Goal: Find specific page/section: Find specific page/section

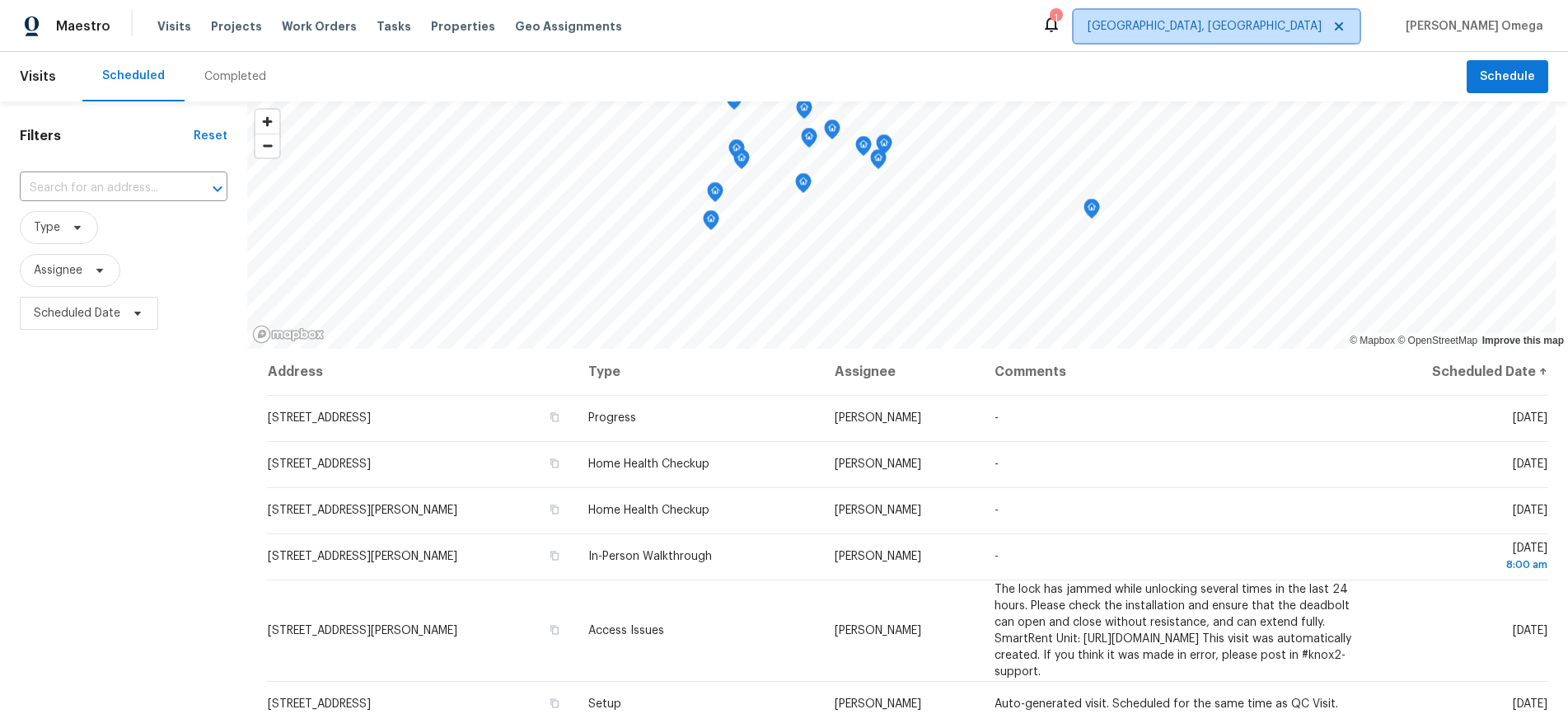
click at [1343, 28] on icon at bounding box center [1339, 26] width 8 height 8
click at [126, 181] on input "text" at bounding box center [100, 188] width 162 height 25
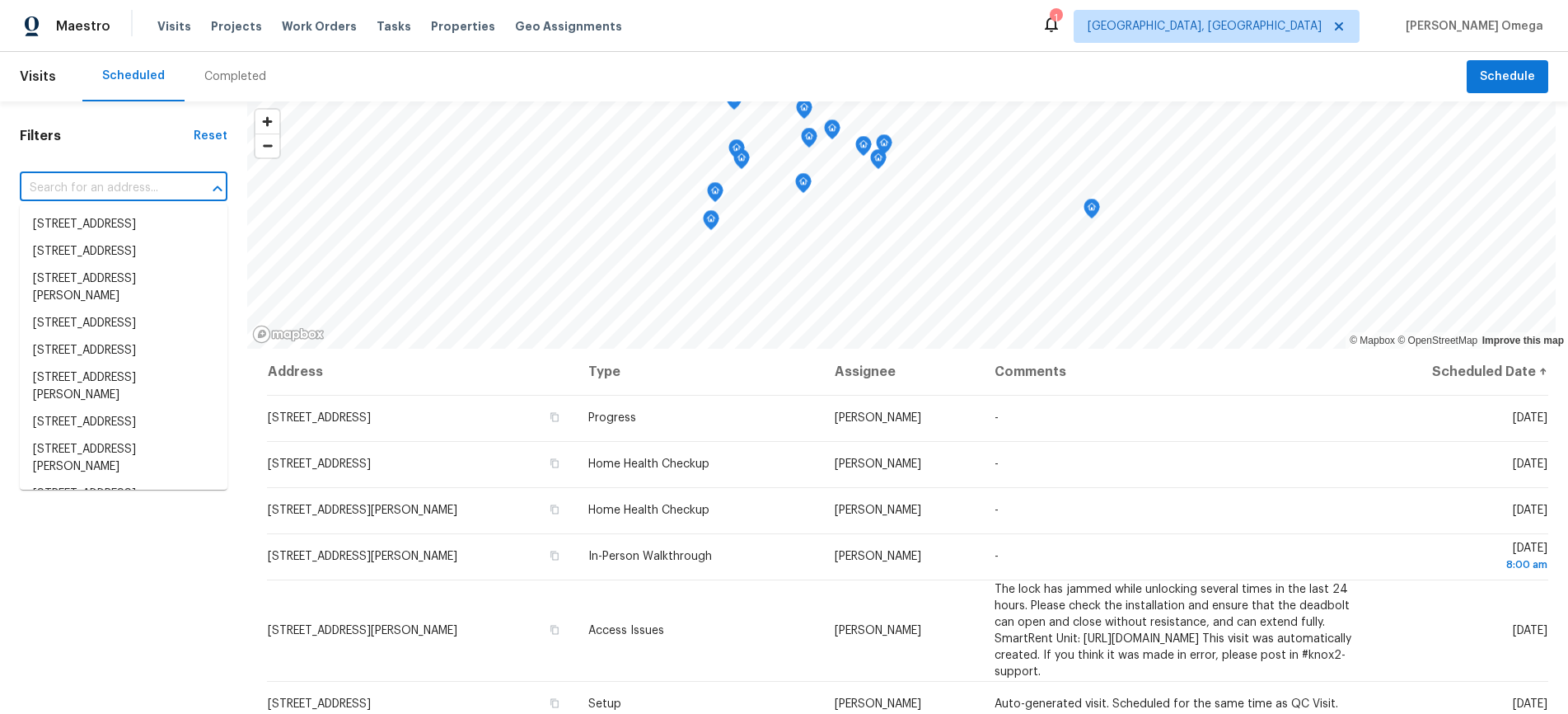
paste input "3QDPMTH7NWN52"
type input "3QDPMTH7NWN52"
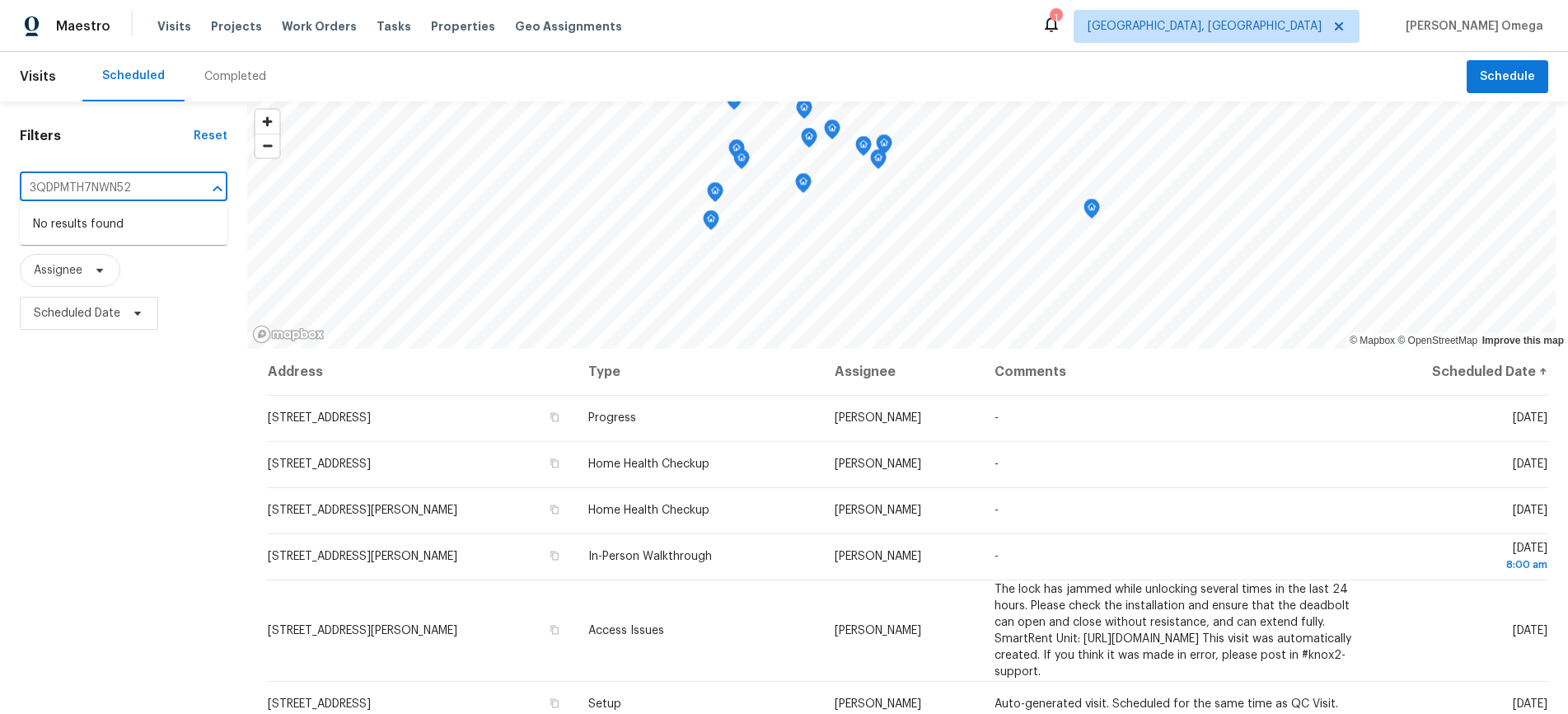
click at [151, 181] on input "3QDPMTH7NWN52" at bounding box center [100, 188] width 162 height 25
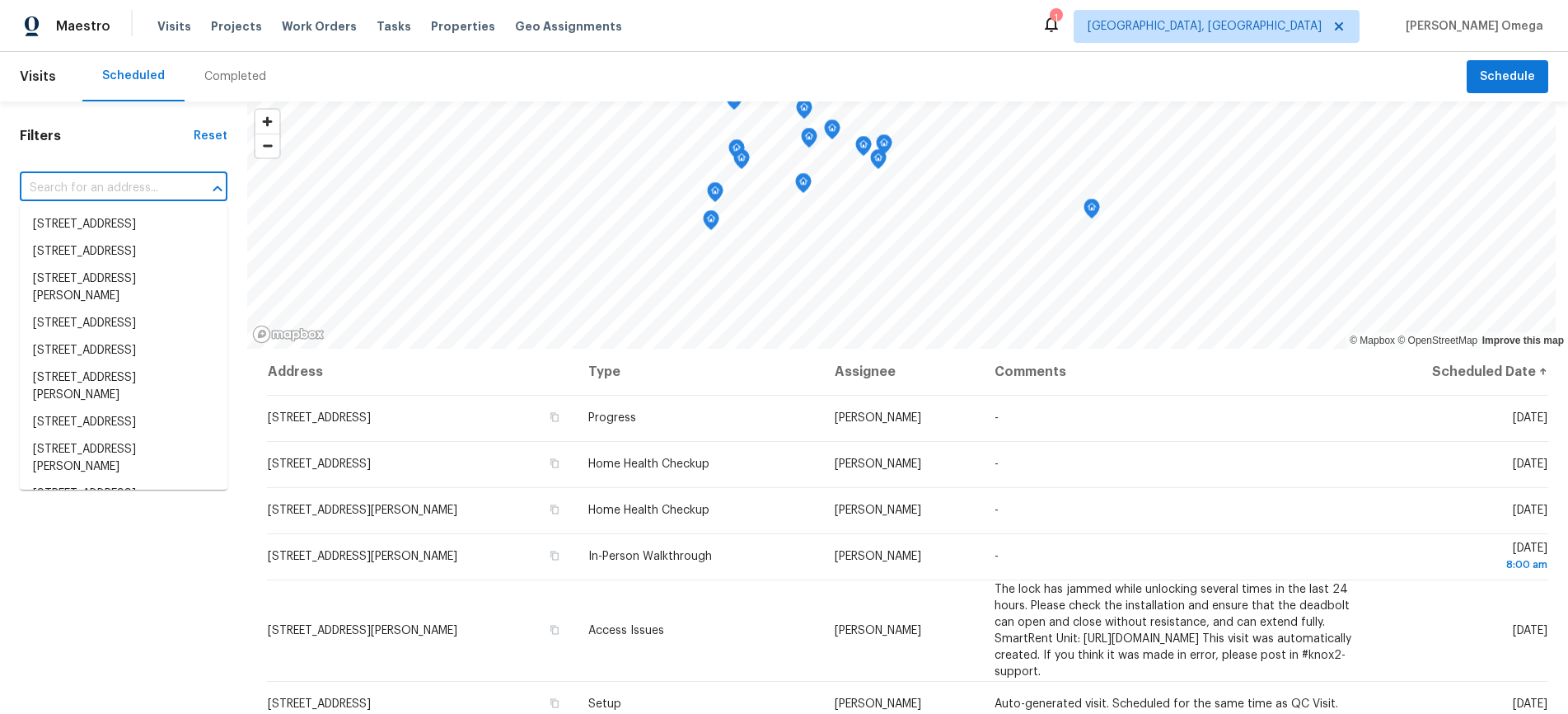
click at [433, 58] on div "Scheduled Completed" at bounding box center [775, 76] width 1385 height 50
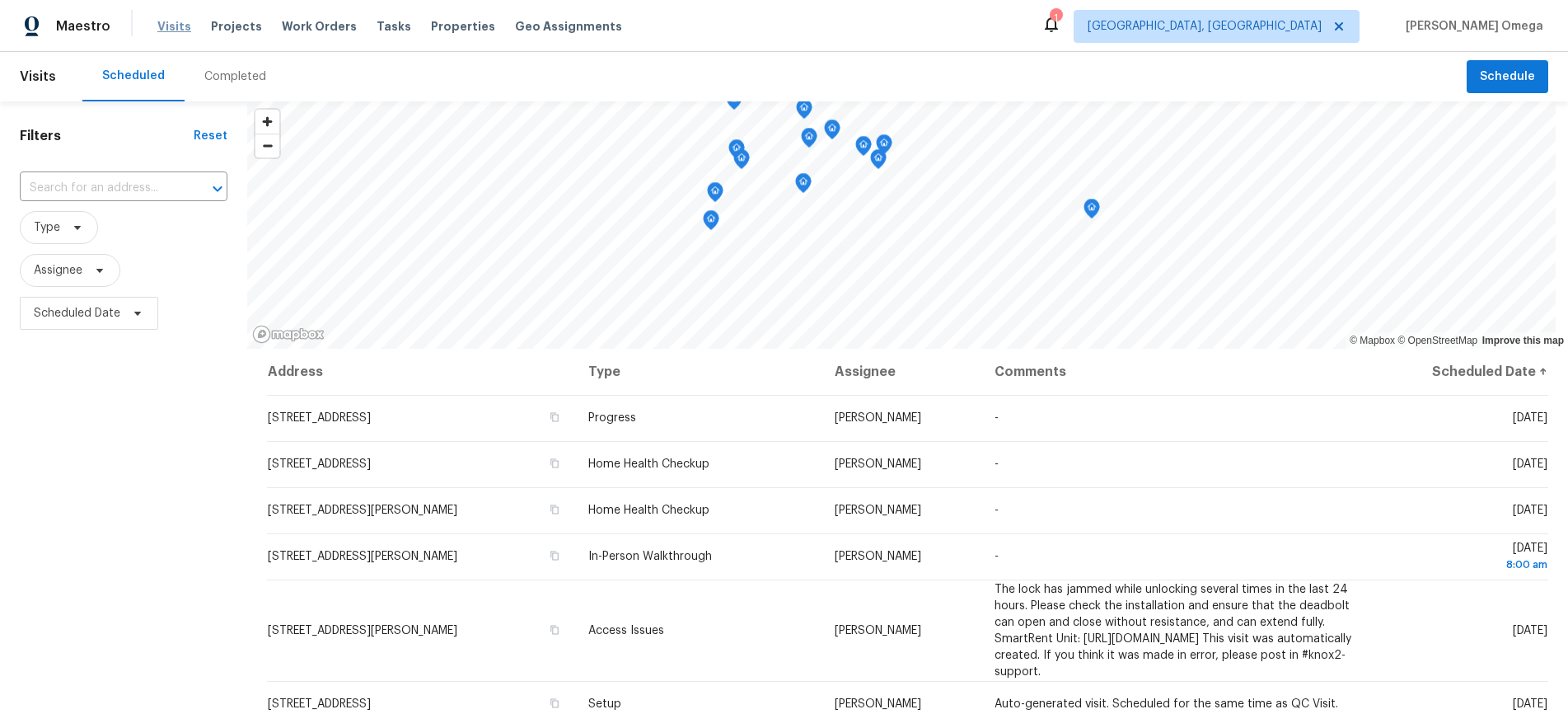
click at [167, 30] on span "Visits" at bounding box center [174, 26] width 34 height 17
click at [456, 28] on span "Properties" at bounding box center [464, 26] width 64 height 17
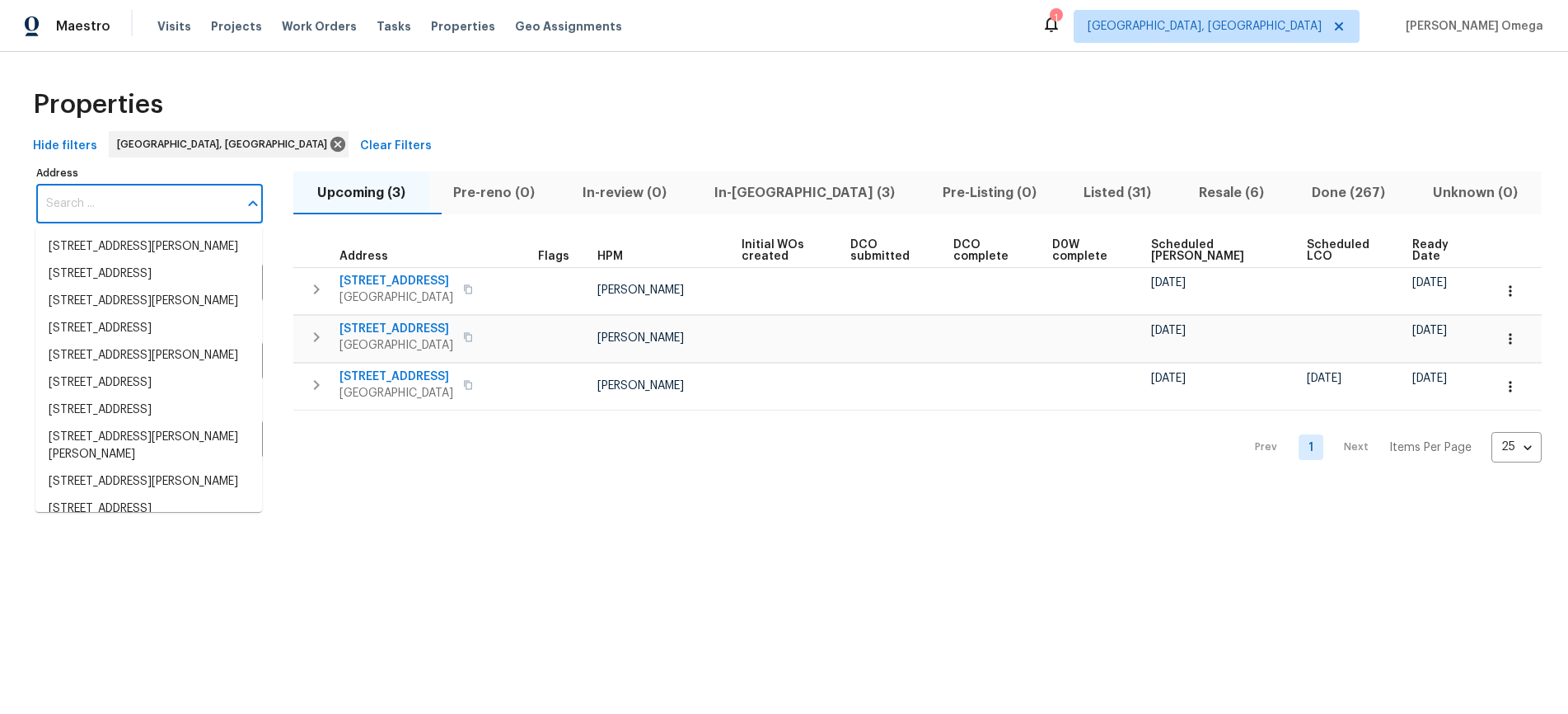
click at [182, 195] on input "Address" at bounding box center [136, 205] width 202 height 39
paste input "3QDPMTH7NWN52"
type input "3QDPMTH7NWN52"
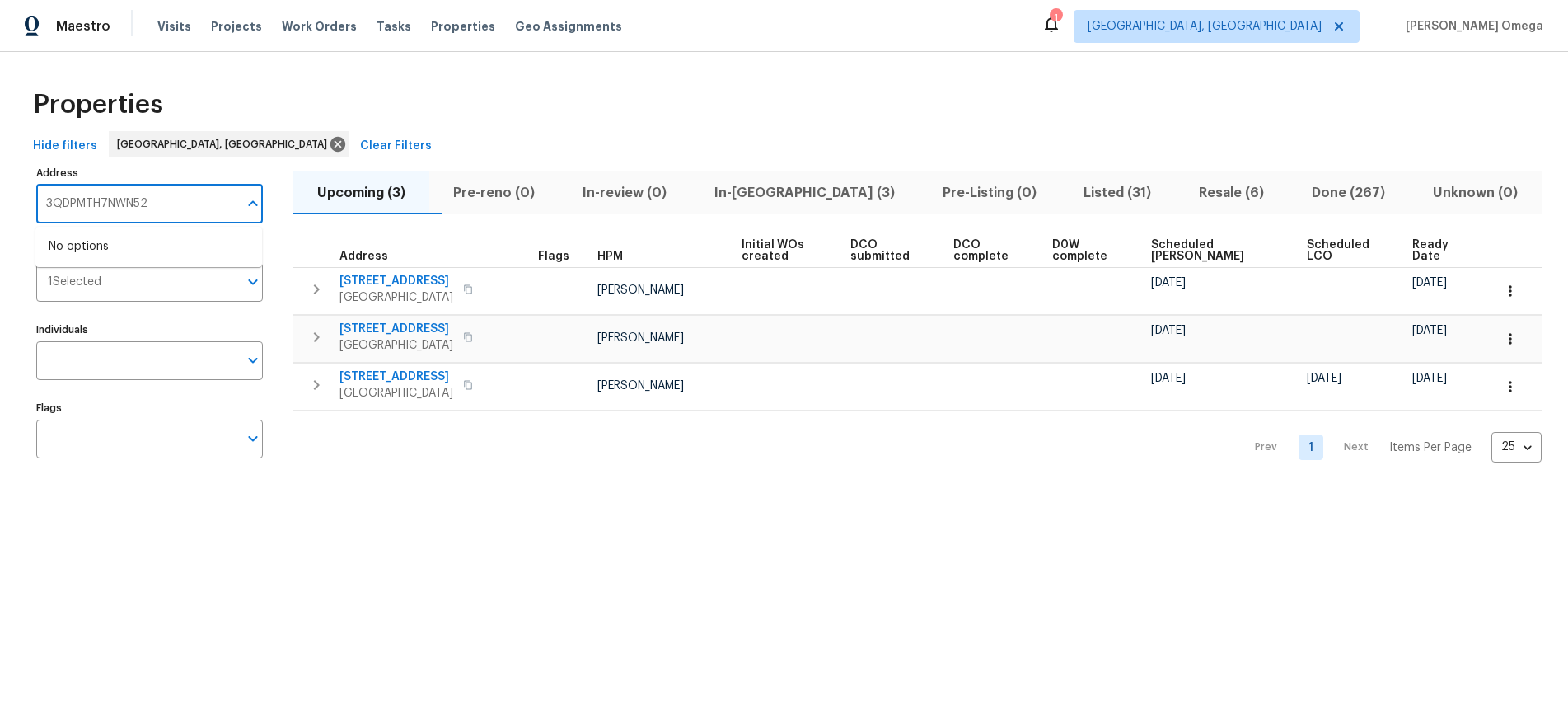
click at [176, 201] on input "3QDPMTH7NWN52" at bounding box center [136, 205] width 202 height 39
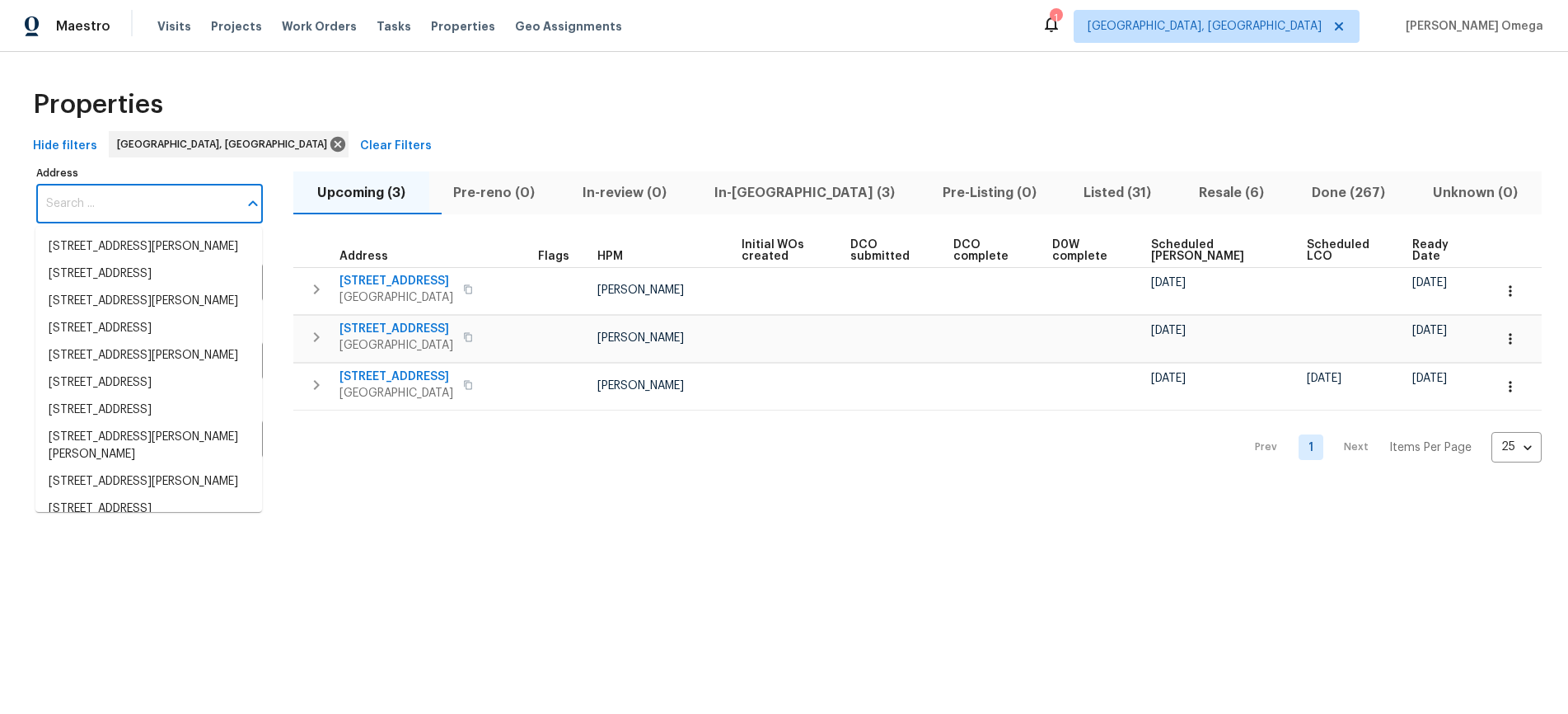
click at [372, 128] on div "Properties" at bounding box center [784, 104] width 1515 height 53
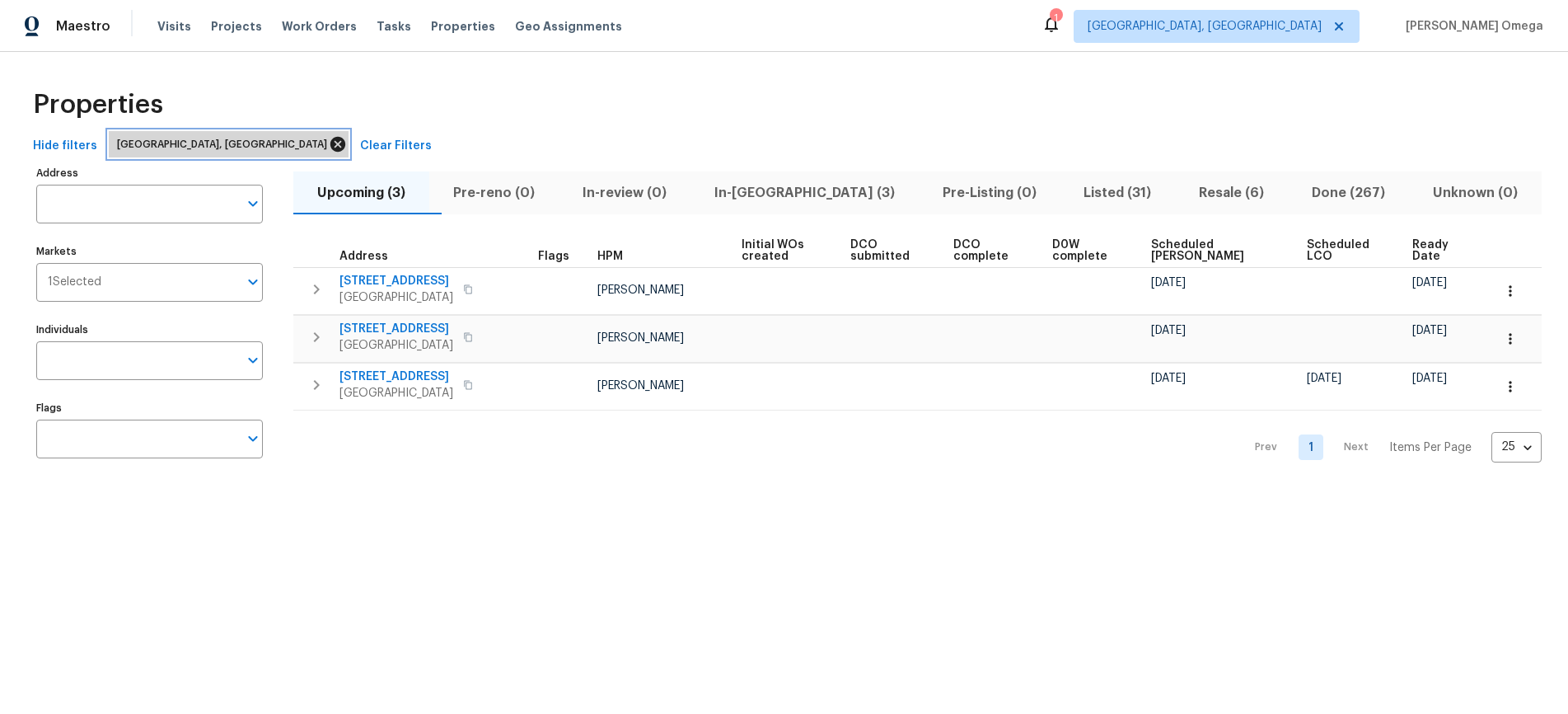
click at [329, 146] on icon at bounding box center [338, 144] width 19 height 19
